Goal: Task Accomplishment & Management: Manage account settings

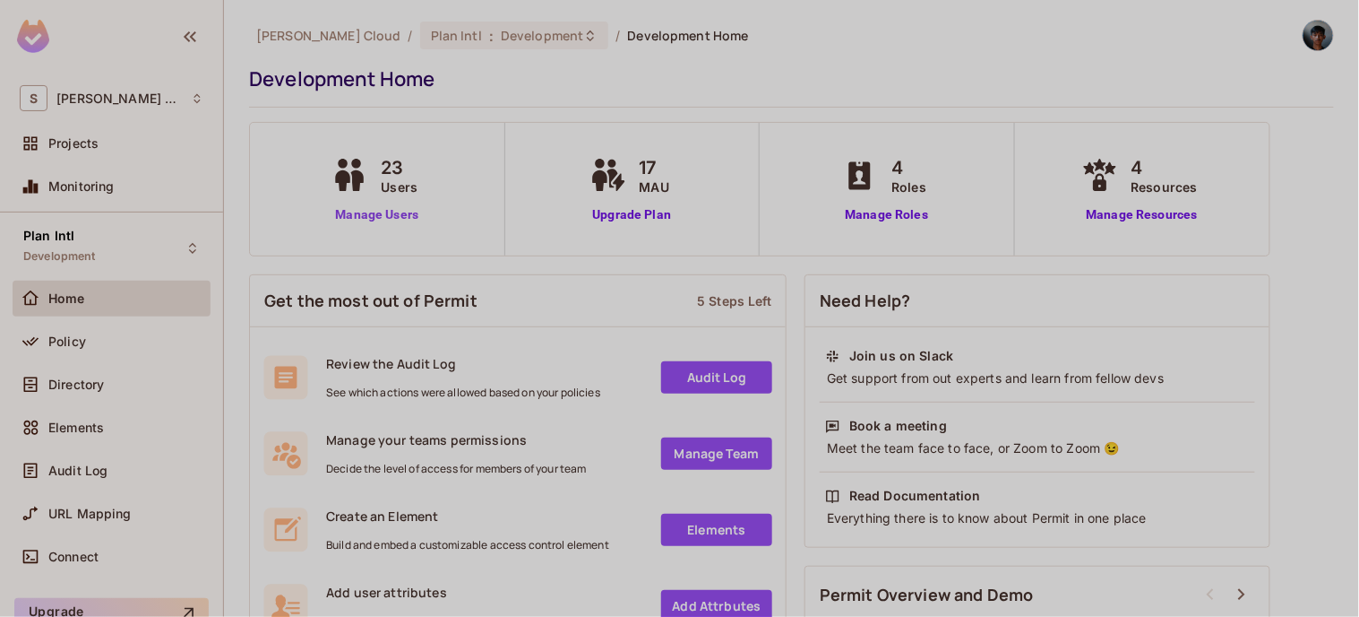
click at [387, 211] on link "Manage Users" at bounding box center [376, 214] width 99 height 19
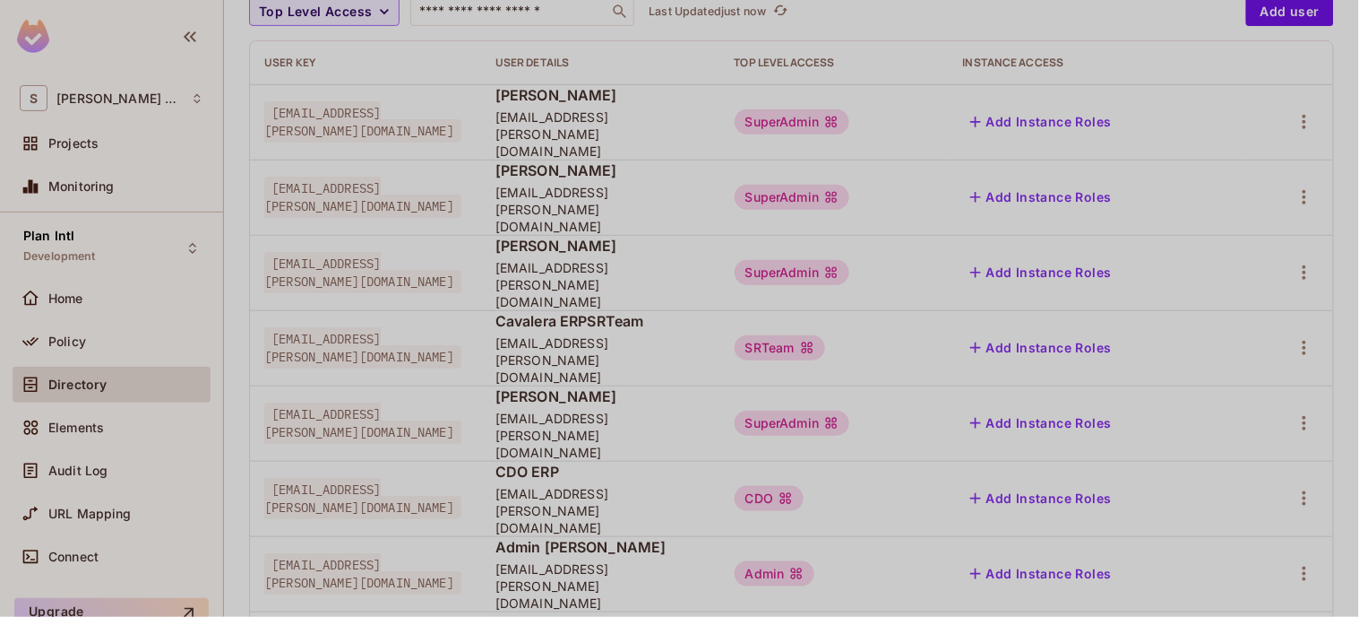
scroll to position [238, 0]
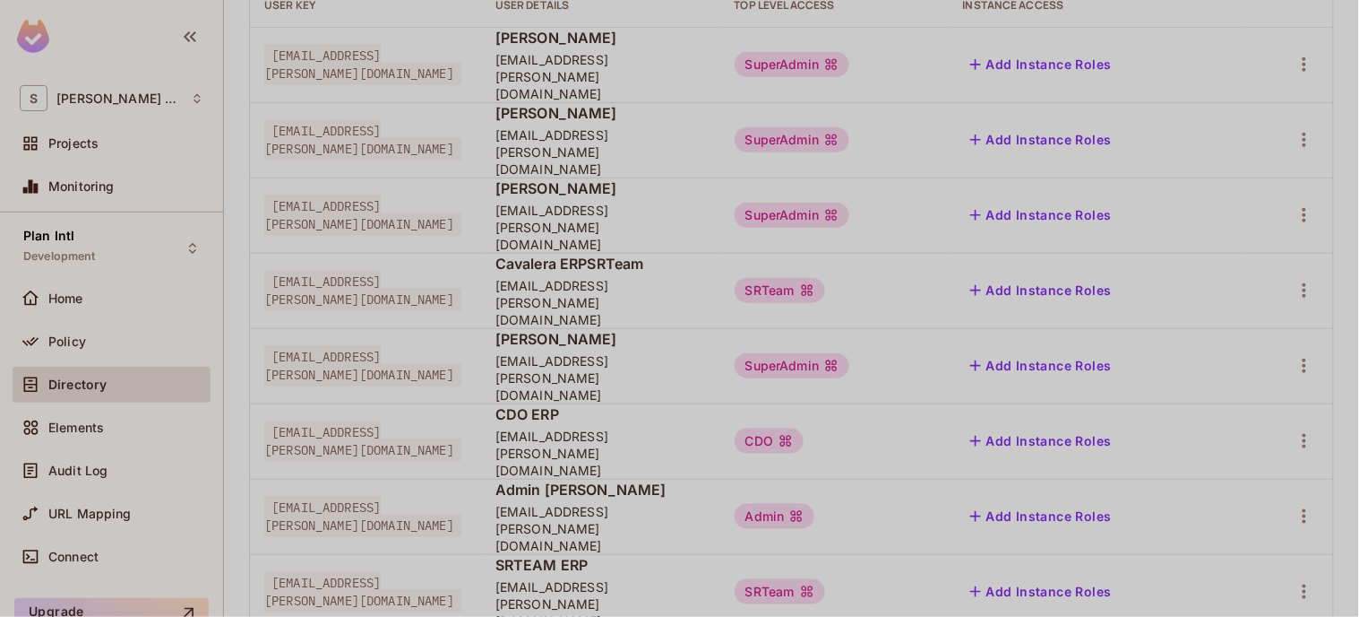
click at [288, 345] on span "cavalera+erpsu@sawala.tech" at bounding box center [362, 365] width 197 height 41
drag, startPoint x: 288, startPoint y: 289, endPoint x: 453, endPoint y: 296, distance: 165.9
click at [453, 345] on span "cavalera+erpsu@sawala.tech" at bounding box center [362, 365] width 197 height 41
copy span "cavalera+erpsu@sawala.tech"
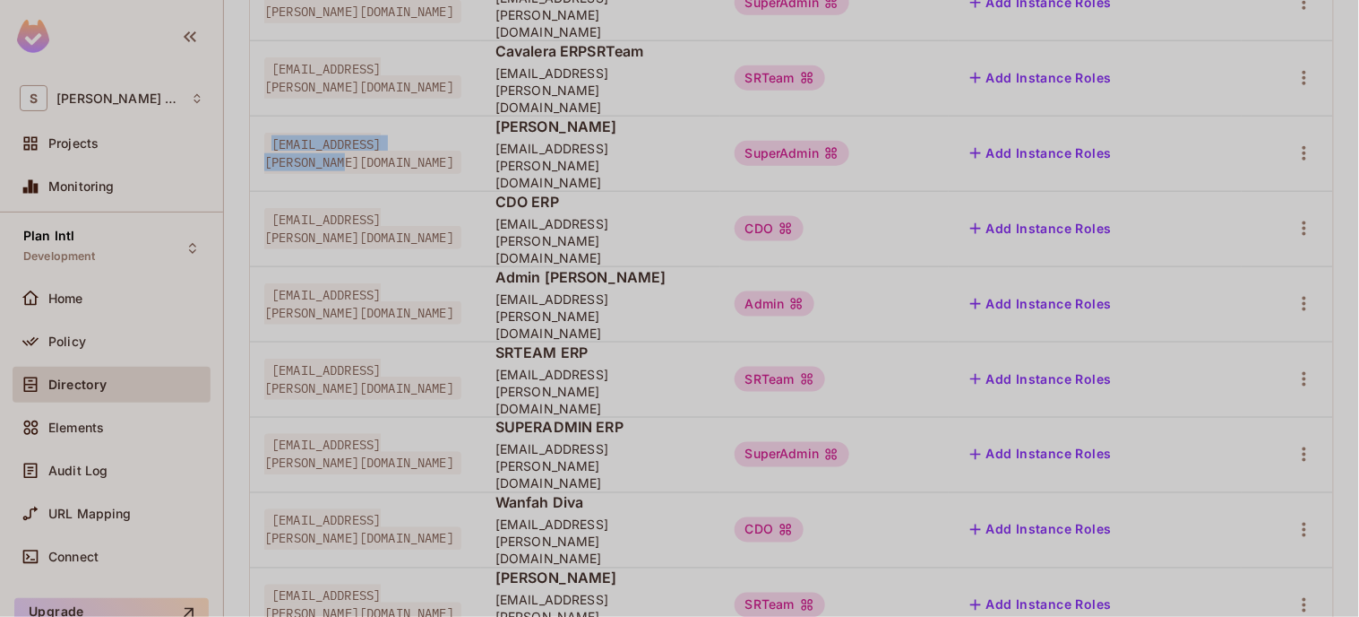
scroll to position [478, 0]
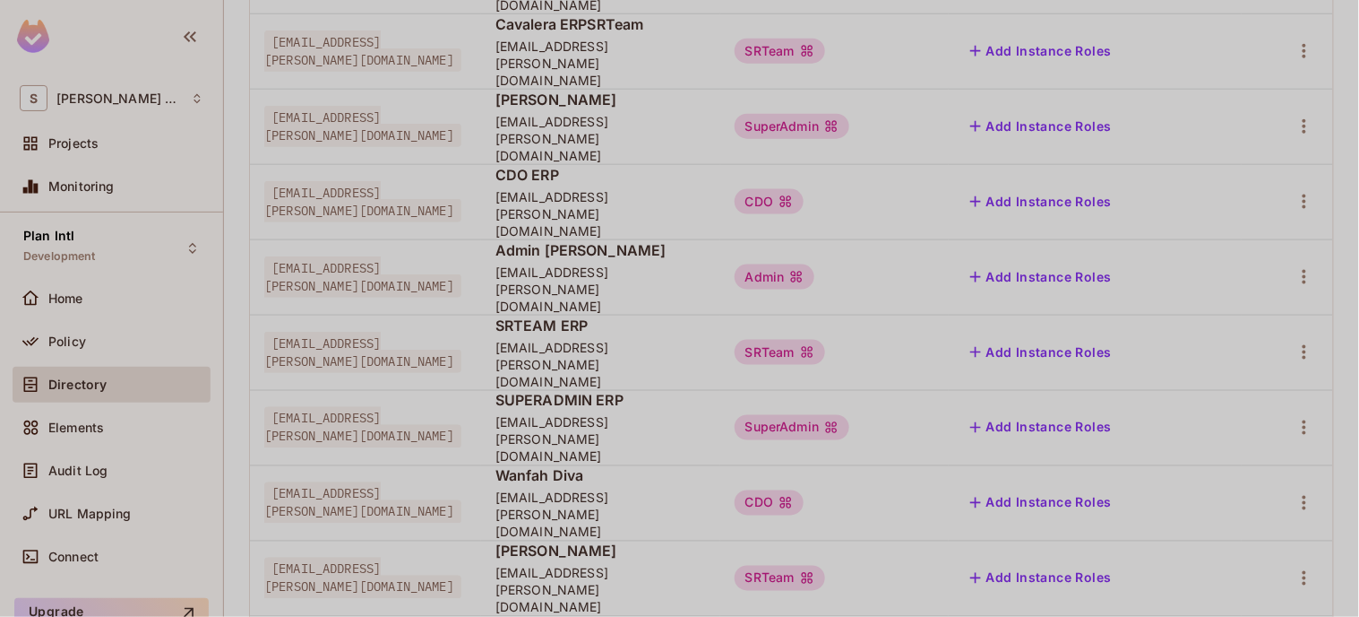
click at [281, 482] on span "wanfah@sawala.tech" at bounding box center [362, 502] width 197 height 41
drag, startPoint x: 281, startPoint y: 352, endPoint x: 396, endPoint y: 357, distance: 114.8
click at [396, 482] on span "wanfah@sawala.tech" at bounding box center [362, 502] width 197 height 41
copy span "wanfah@sawala.tech"
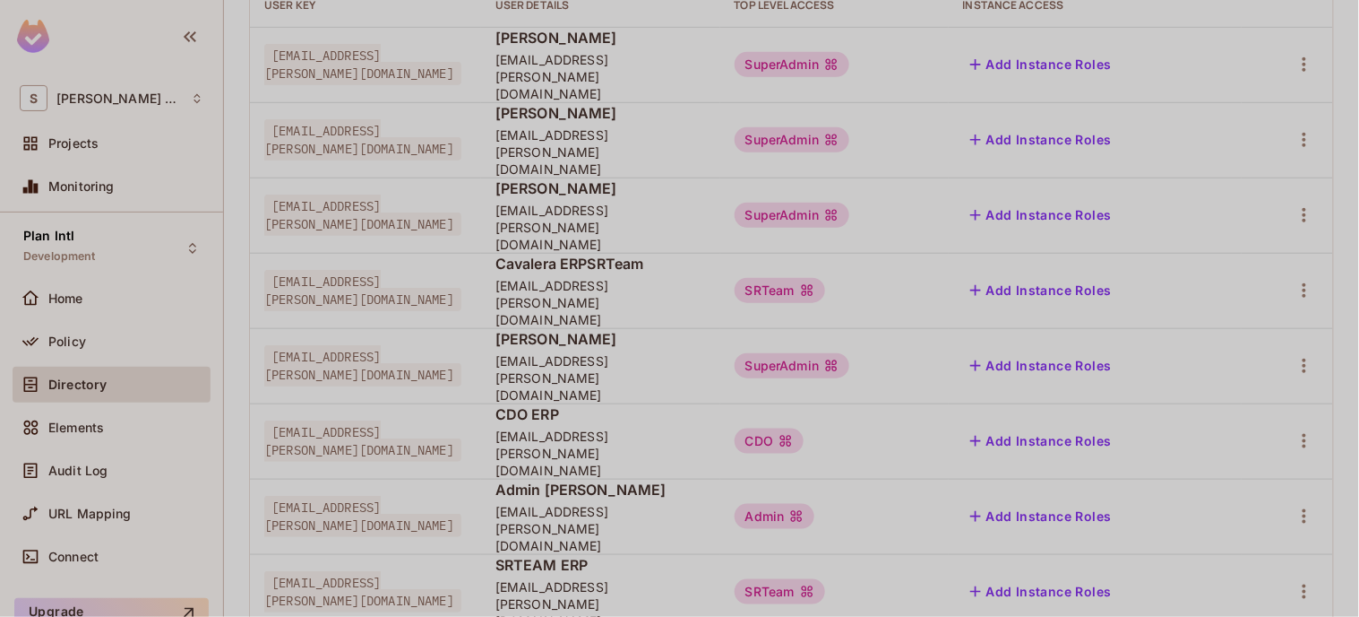
scroll to position [119, 0]
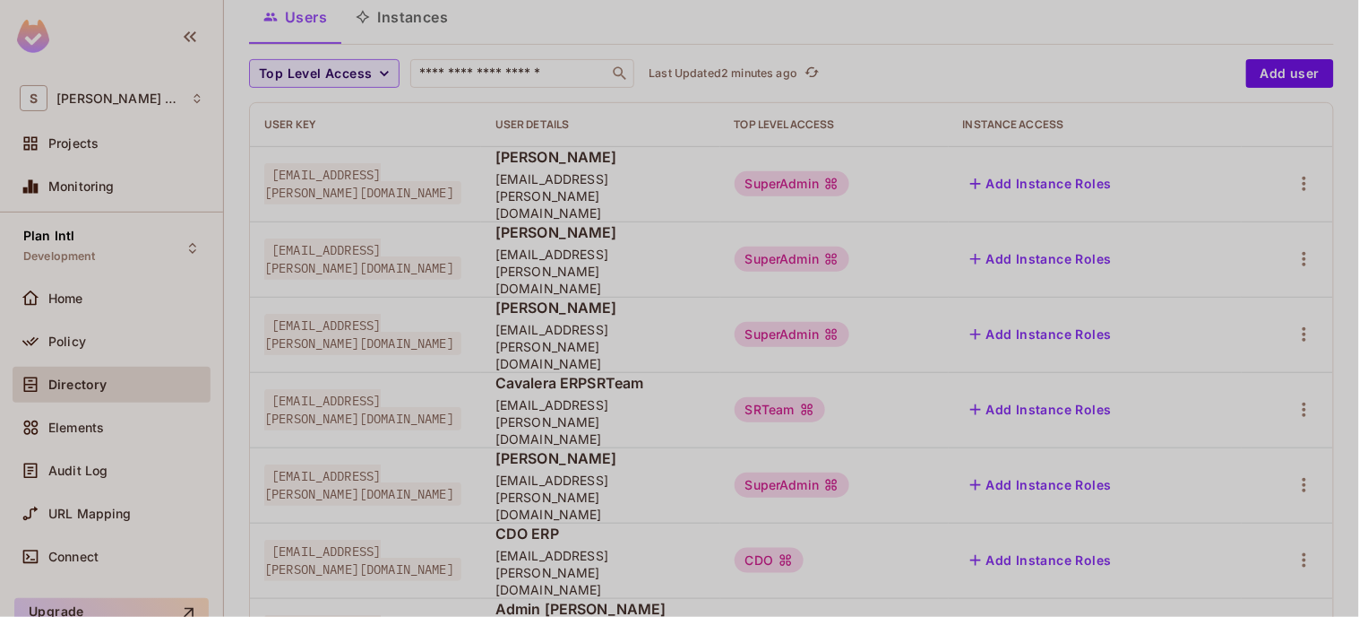
click at [293, 177] on span "[EMAIL_ADDRESS][PERSON_NAME][DOMAIN_NAME]" at bounding box center [362, 183] width 197 height 41
drag, startPoint x: 293, startPoint y: 177, endPoint x: 403, endPoint y: 172, distance: 110.4
click at [403, 172] on span "[EMAIL_ADDRESS][PERSON_NAME][DOMAIN_NAME]" at bounding box center [362, 183] width 197 height 41
copy span "[EMAIL_ADDRESS][PERSON_NAME][DOMAIN_NAME]"
click at [301, 464] on span "[EMAIL_ADDRESS][PERSON_NAME][DOMAIN_NAME]" at bounding box center [362, 484] width 197 height 41
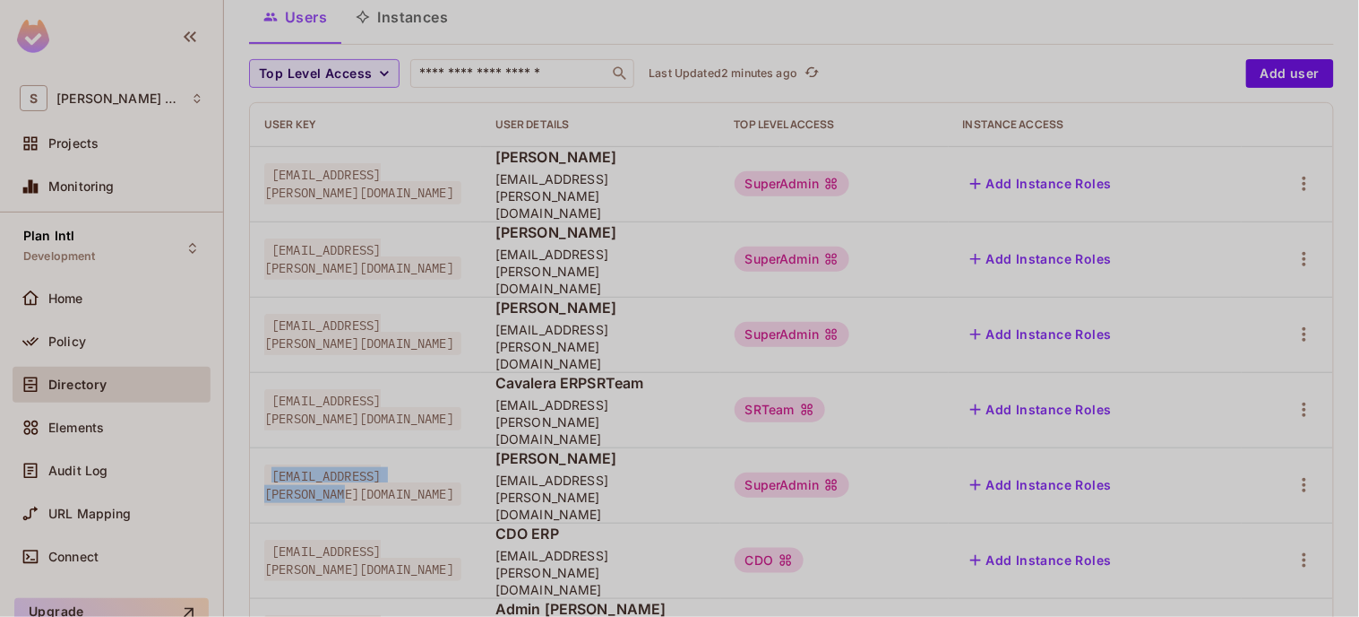
drag, startPoint x: 301, startPoint y: 414, endPoint x: 469, endPoint y: 418, distance: 167.6
click at [461, 464] on span "[EMAIL_ADDRESS][PERSON_NAME][DOMAIN_NAME]" at bounding box center [362, 484] width 197 height 41
copy span "[EMAIL_ADDRESS][PERSON_NAME][DOMAIN_NAME]"
click at [291, 174] on span "[EMAIL_ADDRESS][PERSON_NAME][DOMAIN_NAME]" at bounding box center [362, 183] width 197 height 41
drag, startPoint x: 291, startPoint y: 174, endPoint x: 419, endPoint y: 174, distance: 128.1
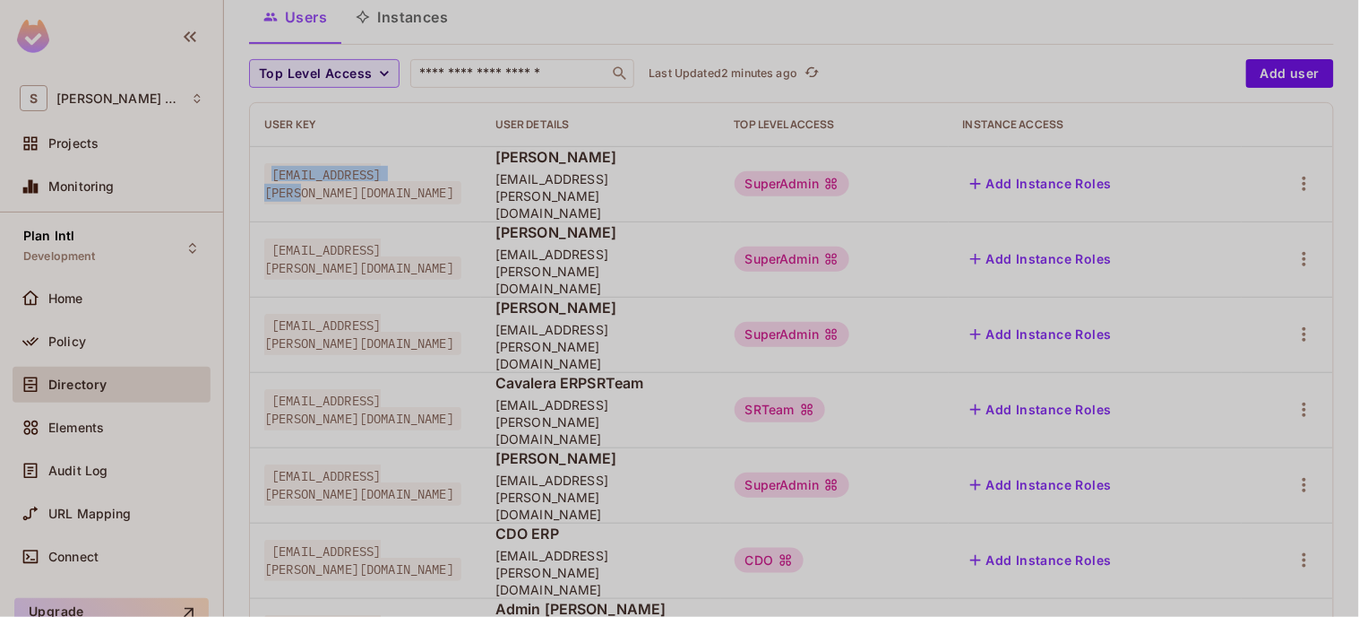
click at [419, 174] on span "[EMAIL_ADDRESS][PERSON_NAME][DOMAIN_NAME]" at bounding box center [362, 183] width 197 height 41
copy span "[EMAIL_ADDRESS][PERSON_NAME][DOMAIN_NAME]"
click at [296, 238] on span "[EMAIL_ADDRESS][PERSON_NAME][DOMAIN_NAME]" at bounding box center [362, 258] width 197 height 41
drag, startPoint x: 296, startPoint y: 237, endPoint x: 464, endPoint y: 236, distance: 168.5
click at [461, 238] on span "[EMAIL_ADDRESS][PERSON_NAME][DOMAIN_NAME]" at bounding box center [362, 258] width 197 height 41
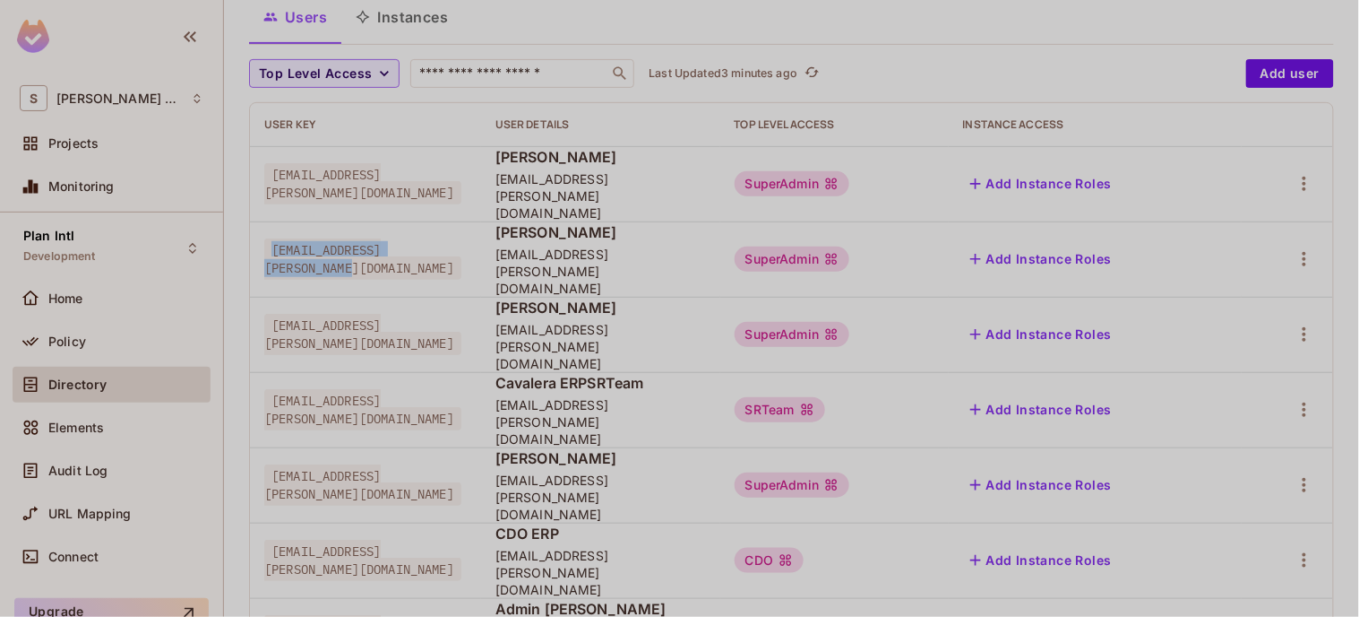
copy span "[EMAIL_ADDRESS][PERSON_NAME][DOMAIN_NAME]"
click at [293, 314] on span "[EMAIL_ADDRESS][PERSON_NAME][DOMAIN_NAME]" at bounding box center [362, 334] width 197 height 41
drag, startPoint x: 293, startPoint y: 299, endPoint x: 458, endPoint y: 299, distance: 164.9
click at [458, 314] on span "[EMAIL_ADDRESS][PERSON_NAME][DOMAIN_NAME]" at bounding box center [362, 334] width 197 height 41
copy span "[EMAIL_ADDRESS][PERSON_NAME][DOMAIN_NAME]"
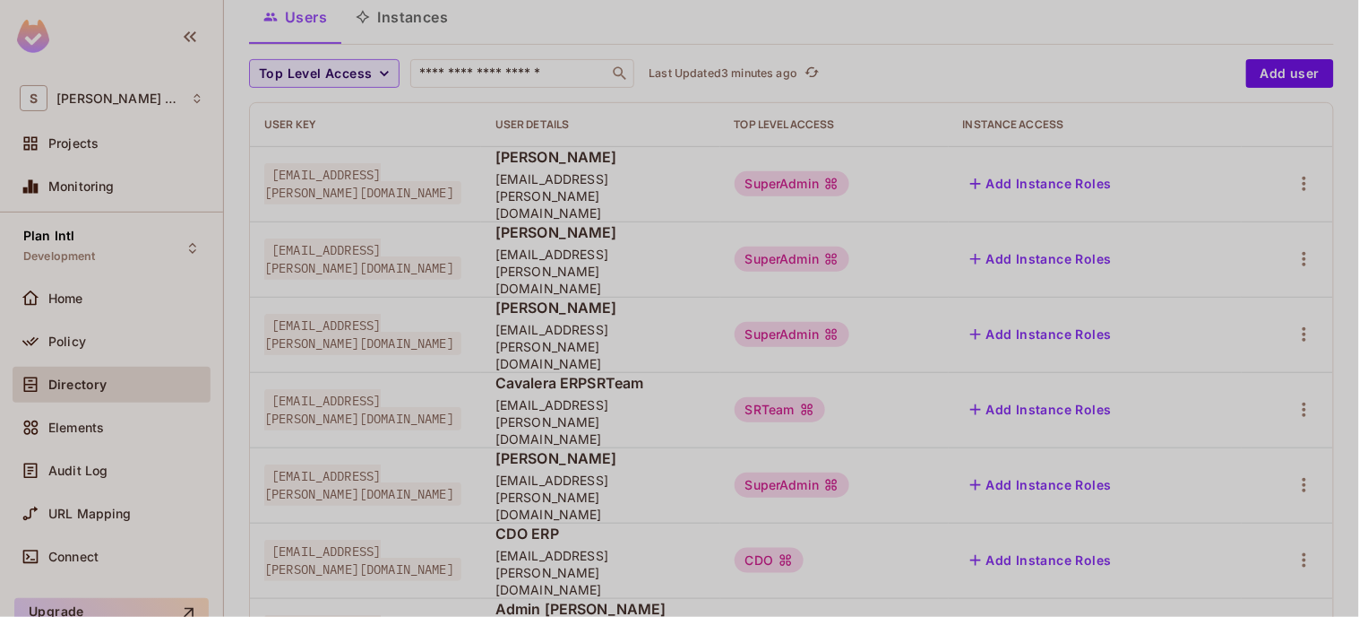
click at [293, 389] on span "[EMAIL_ADDRESS][PERSON_NAME][DOMAIN_NAME]" at bounding box center [362, 409] width 197 height 41
drag, startPoint x: 293, startPoint y: 351, endPoint x: 456, endPoint y: 363, distance: 163.5
click at [456, 389] on span "[EMAIL_ADDRESS][PERSON_NAME][DOMAIN_NAME]" at bounding box center [362, 409] width 197 height 41
copy span "[EMAIL_ADDRESS][PERSON_NAME][DOMAIN_NAME]"
click at [299, 464] on span "[EMAIL_ADDRESS][PERSON_NAME][DOMAIN_NAME]" at bounding box center [362, 484] width 197 height 41
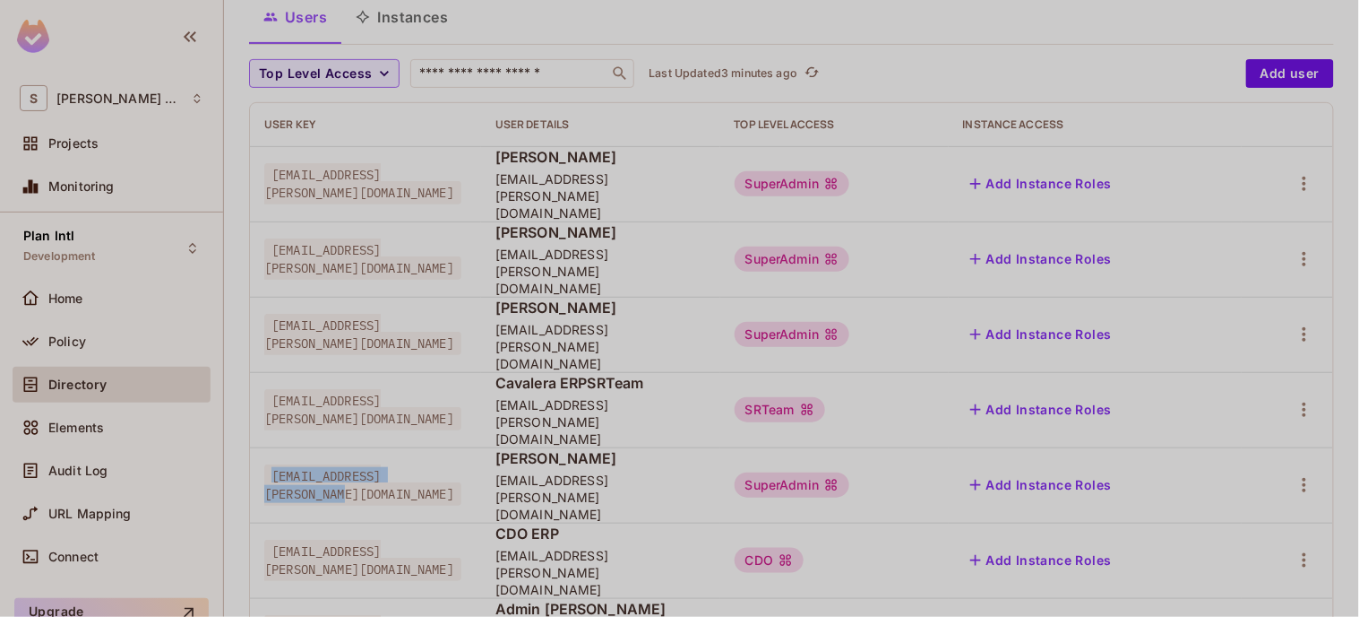
drag, startPoint x: 299, startPoint y: 414, endPoint x: 466, endPoint y: 415, distance: 166.7
click at [461, 464] on span "[EMAIL_ADDRESS][PERSON_NAME][DOMAIN_NAME]" at bounding box center [362, 484] width 197 height 41
copy span "[EMAIL_ADDRESS][PERSON_NAME][DOMAIN_NAME]"
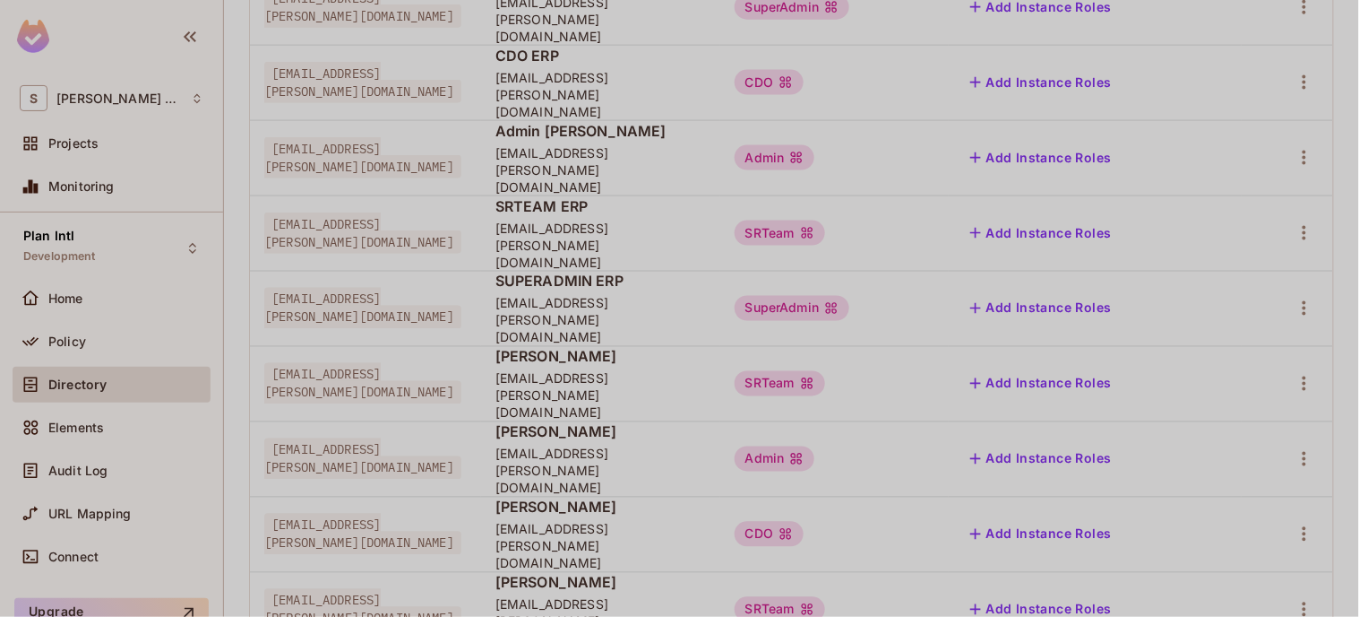
scroll to position [634, 0]
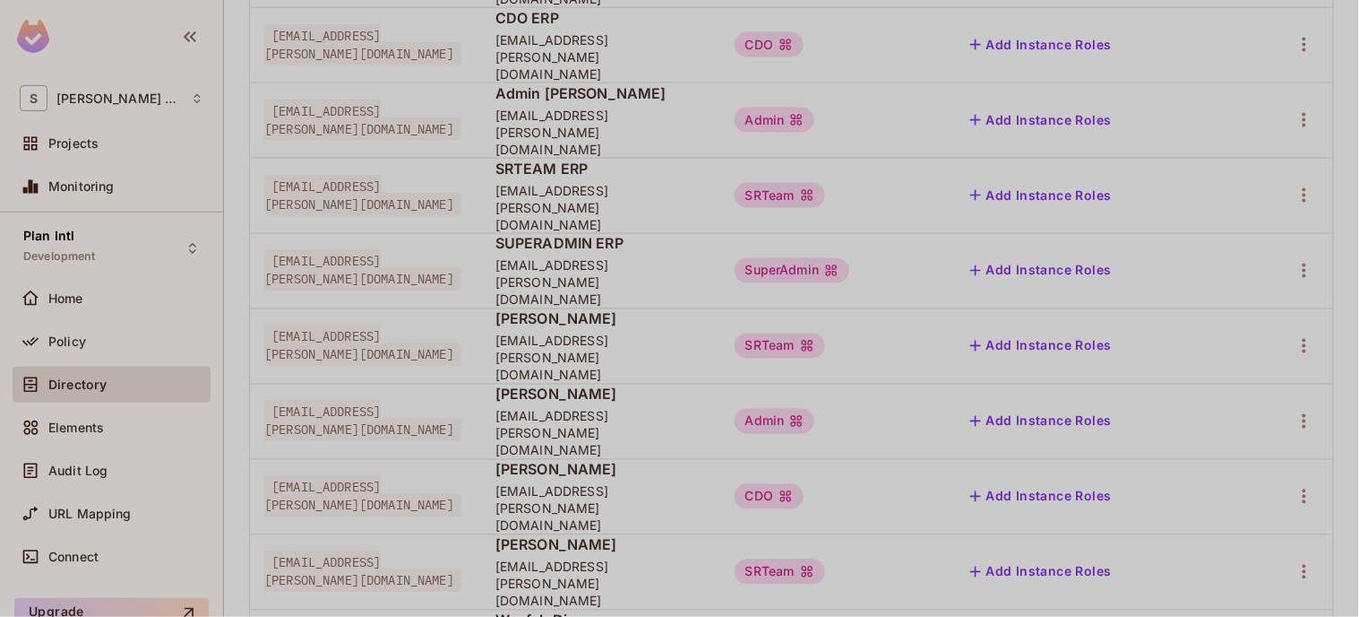
click at [1190, 547] on div "Delete User" at bounding box center [1219, 548] width 71 height 18
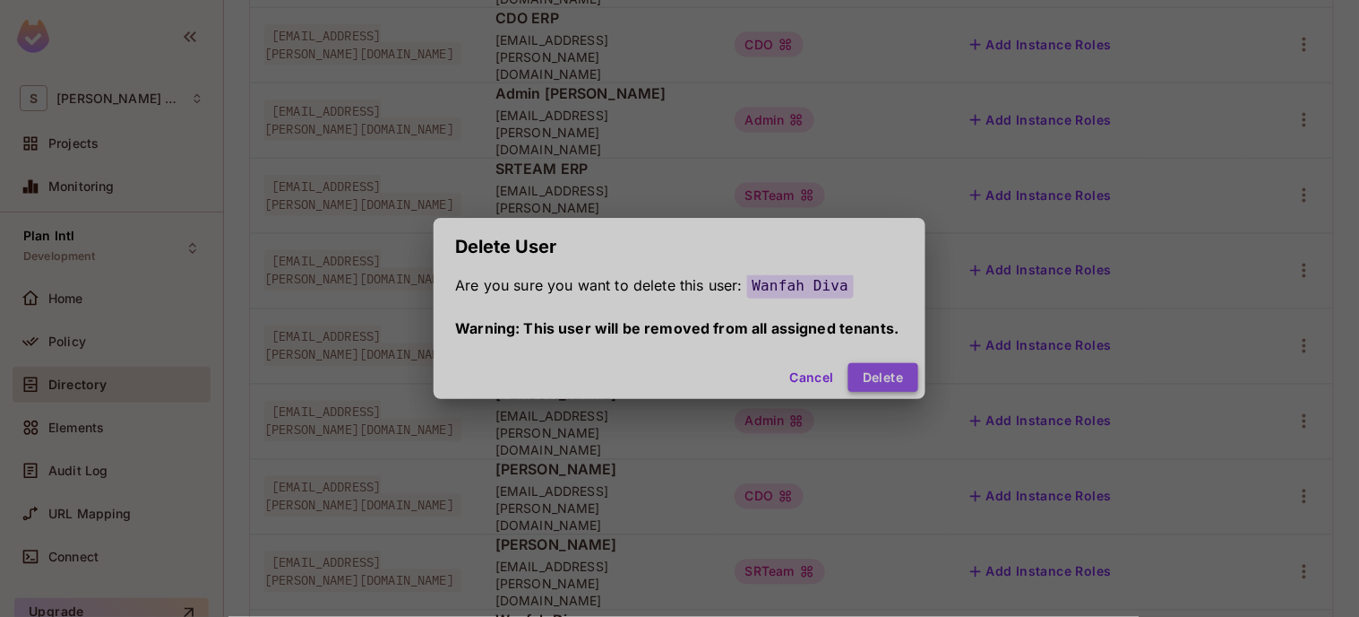
click at [871, 382] on button "Delete" at bounding box center [883, 377] width 69 height 29
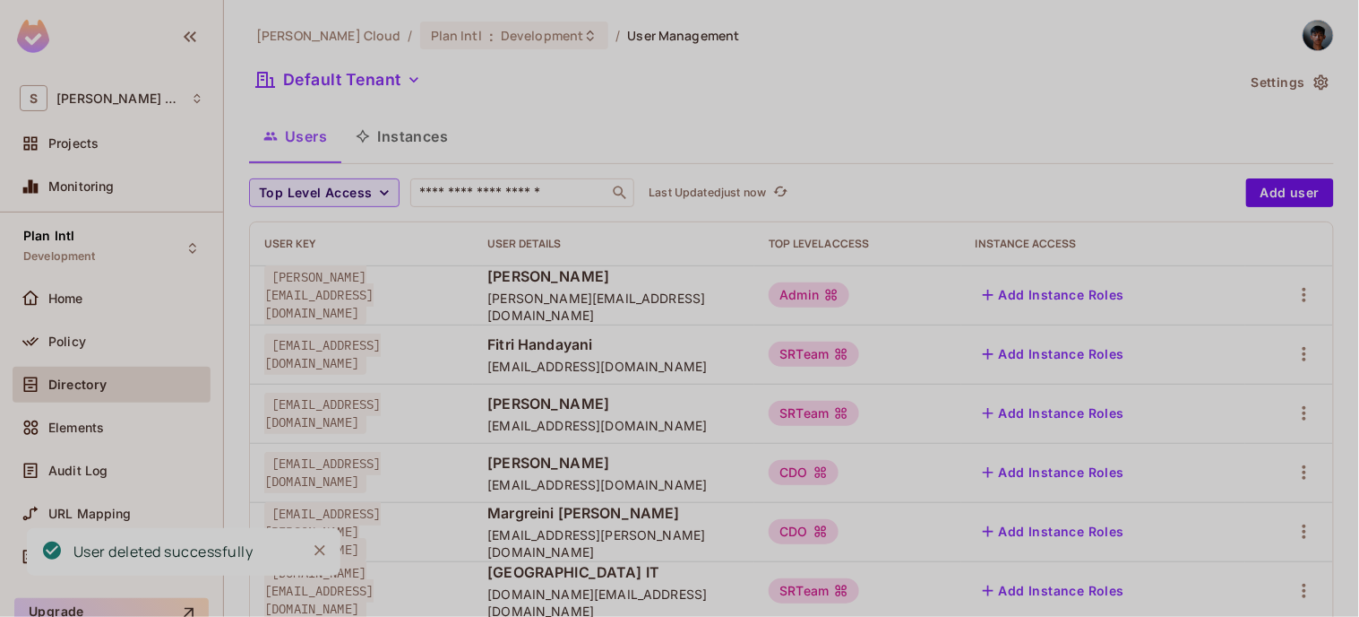
scroll to position [102, 0]
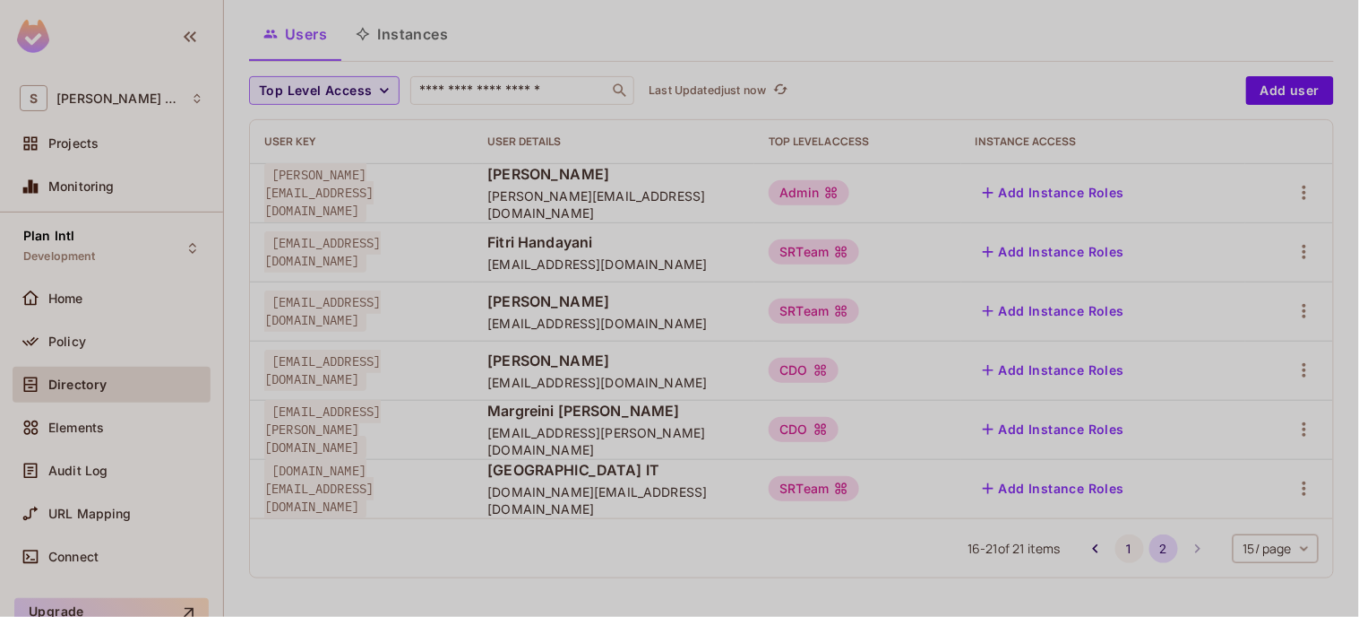
click at [1116, 550] on button "1" at bounding box center [1130, 548] width 29 height 29
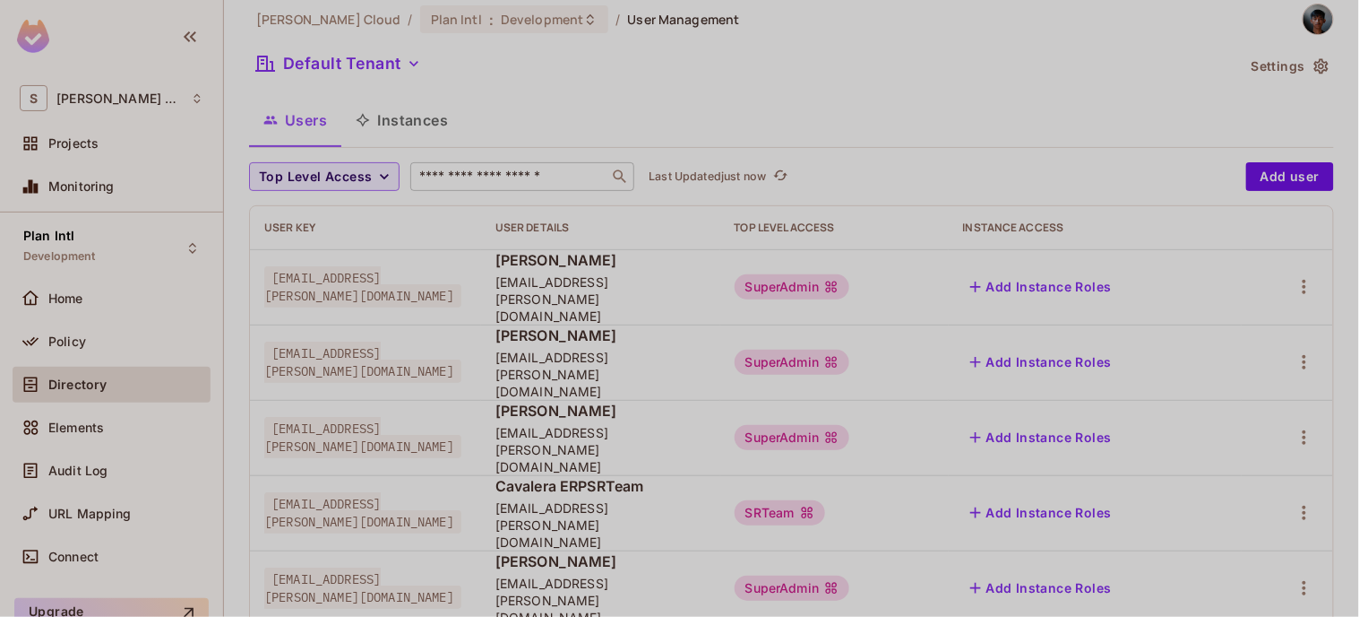
scroll to position [0, 0]
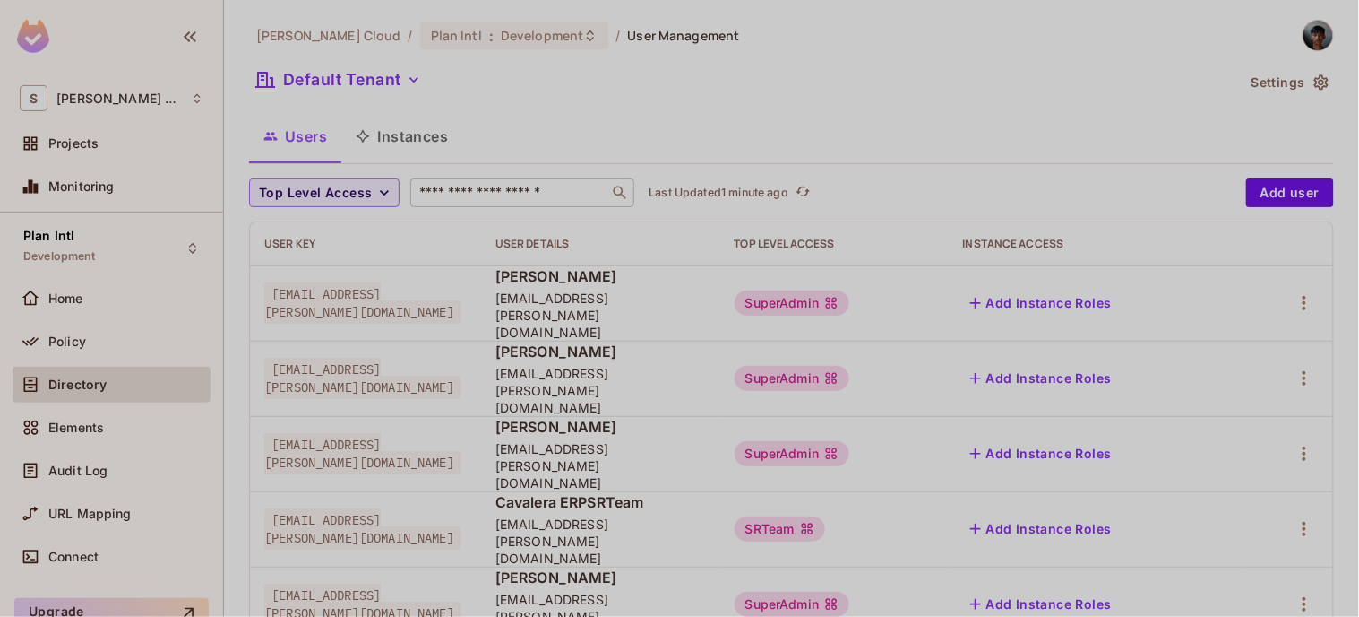
click at [481, 182] on div "​" at bounding box center [522, 192] width 224 height 29
type input "******"
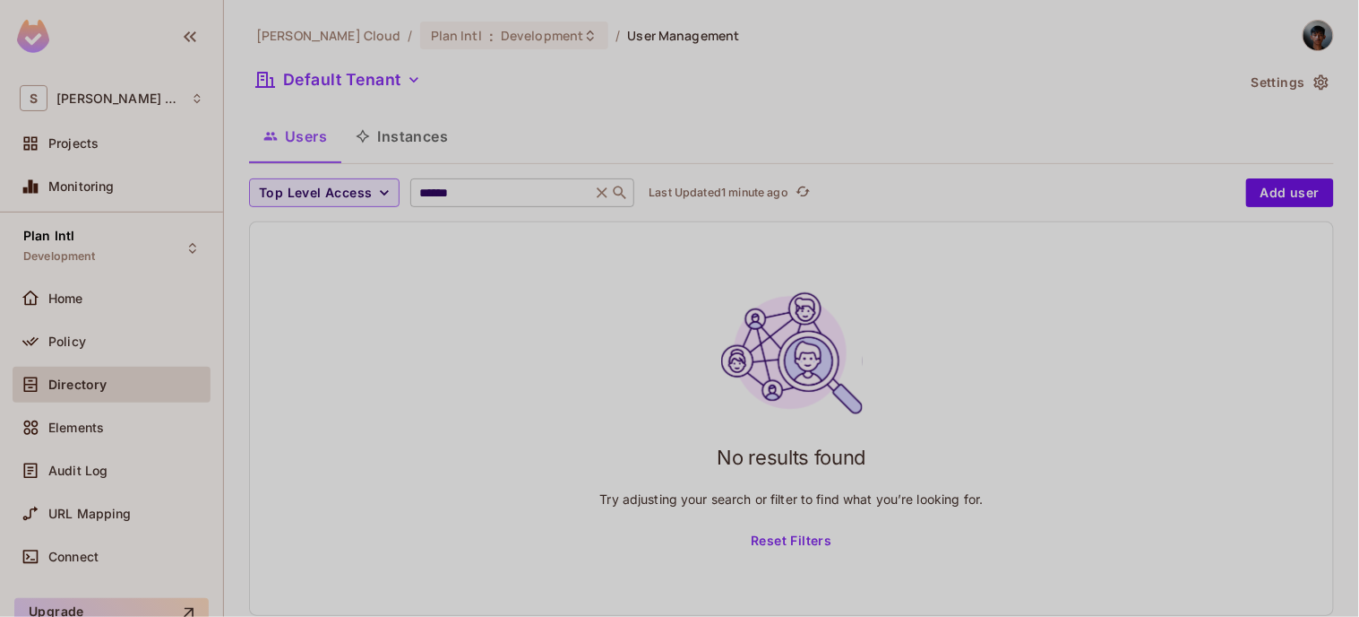
click at [611, 191] on icon at bounding box center [602, 193] width 18 height 18
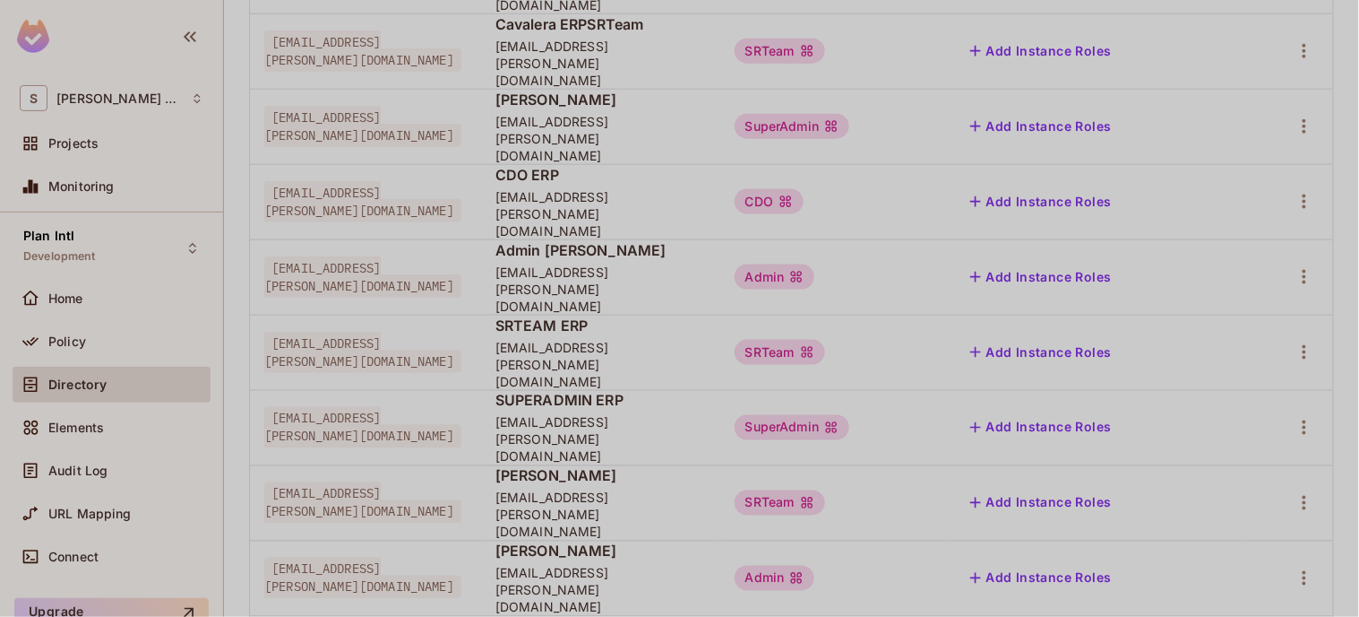
scroll to position [634, 0]
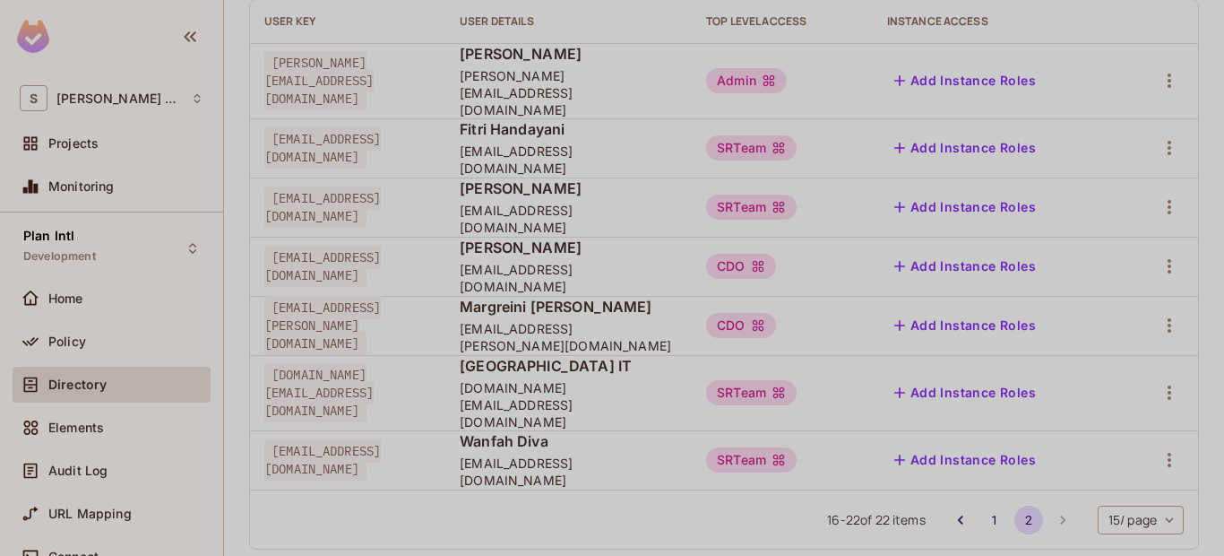
scroll to position [223, 0]
drag, startPoint x: 516, startPoint y: 440, endPoint x: 668, endPoint y: 435, distance: 151.5
click at [668, 453] on span "wanfahdivaa@gmail.com" at bounding box center [569, 470] width 218 height 34
